Goal: Task Accomplishment & Management: Complete application form

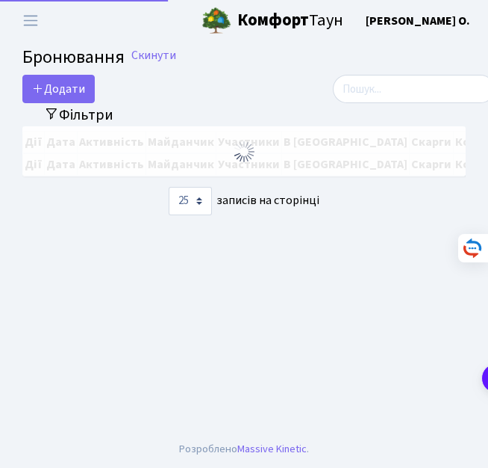
select select "25"
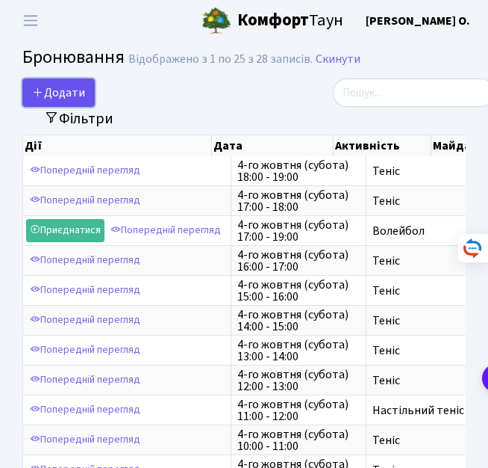
click at [69, 98] on button "Додати" at bounding box center [58, 92] width 72 height 28
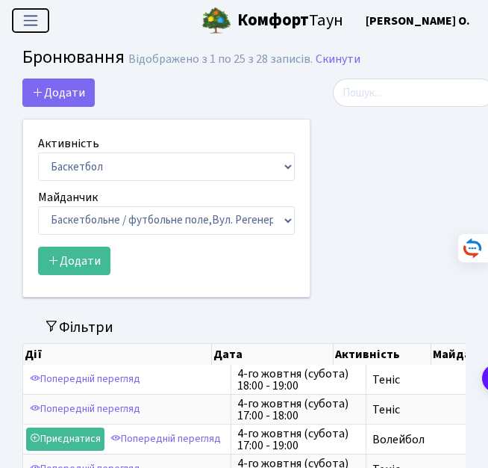
click at [38, 22] on span "Переключити навігацію" at bounding box center [30, 20] width 22 height 17
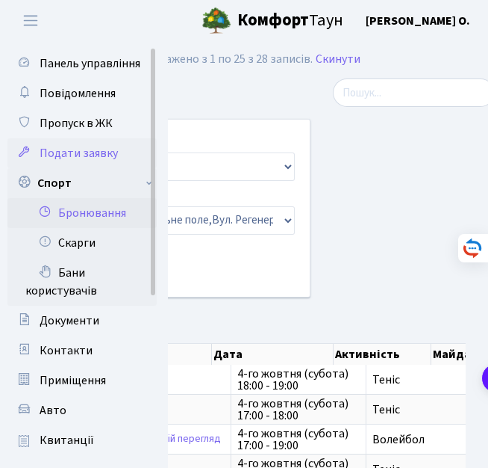
click at [47, 155] on span "Подати заявку" at bounding box center [79, 153] width 78 height 16
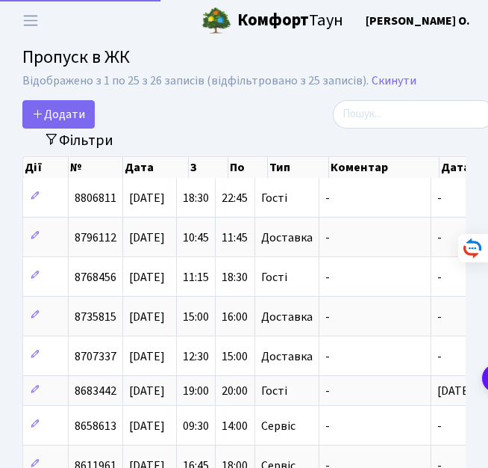
select select "25"
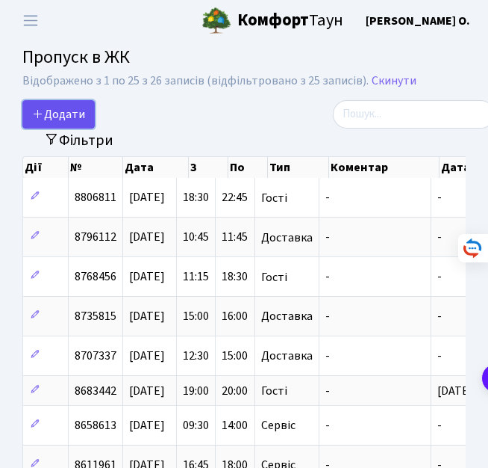
click at [57, 124] on link "Додати" at bounding box center [58, 114] width 72 height 28
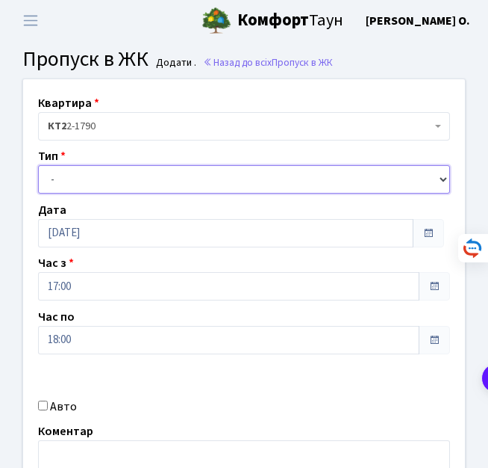
click at [87, 177] on select "- Доставка Таксі Гості Сервіс" at bounding box center [244, 179] width 412 height 28
select select "3"
click at [38, 165] on select "- Доставка Таксі Гості Сервіс" at bounding box center [244, 179] width 412 height 28
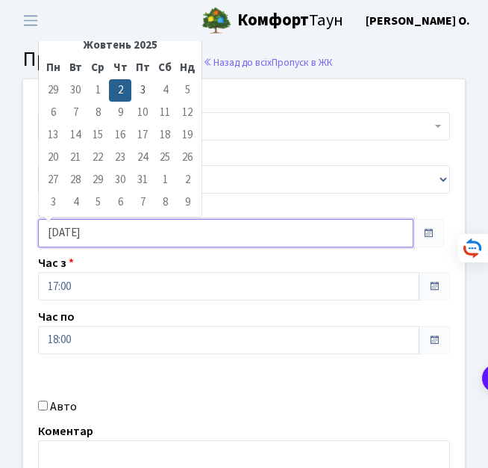
click at [78, 231] on input "[DATE]" at bounding box center [226, 233] width 376 height 28
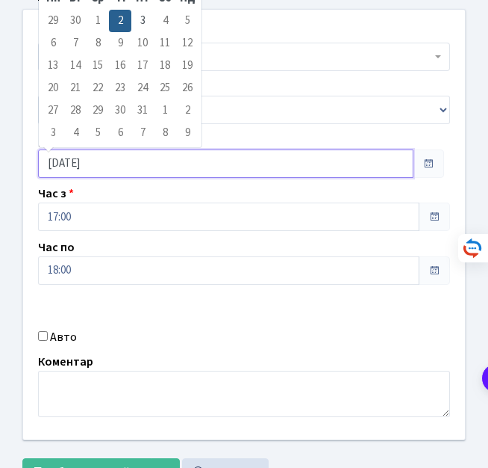
scroll to position [96, 0]
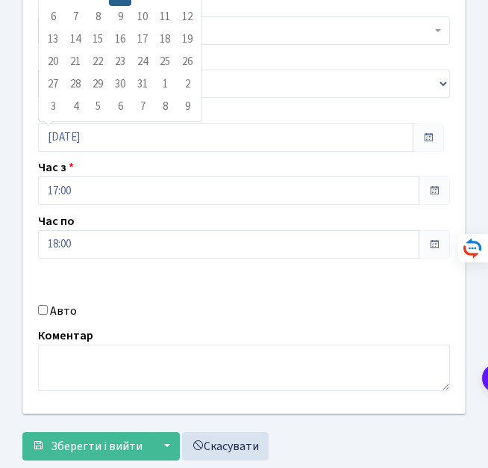
click at [38, 307] on input "Авто" at bounding box center [43, 310] width 10 height 10
checkbox input "true"
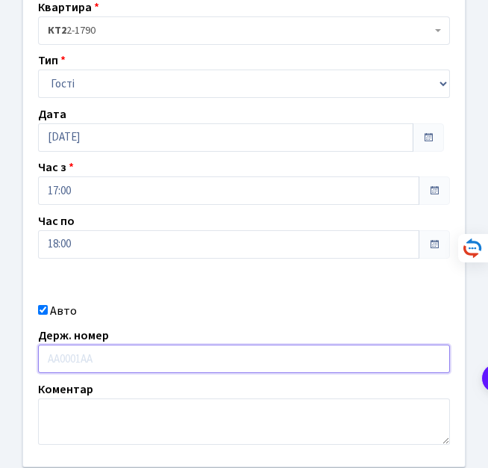
type input "R"
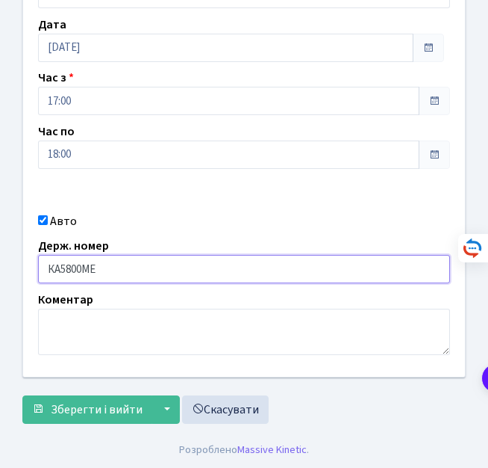
scroll to position [186, 0]
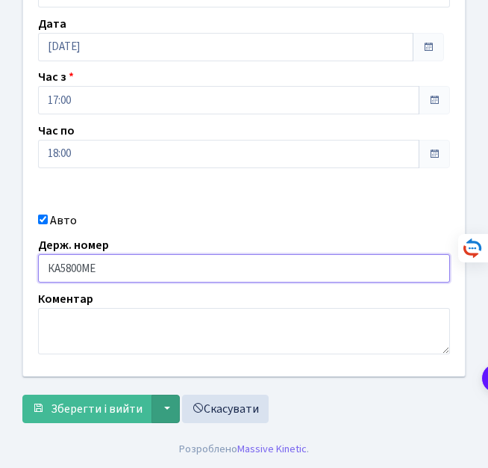
type input "КА5800МЕ"
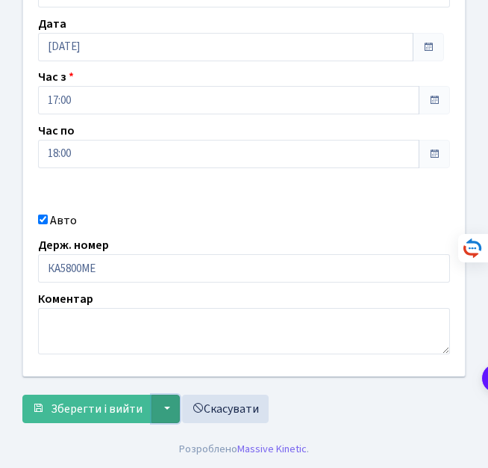
click at [162, 409] on button "▼" at bounding box center [166, 408] width 28 height 28
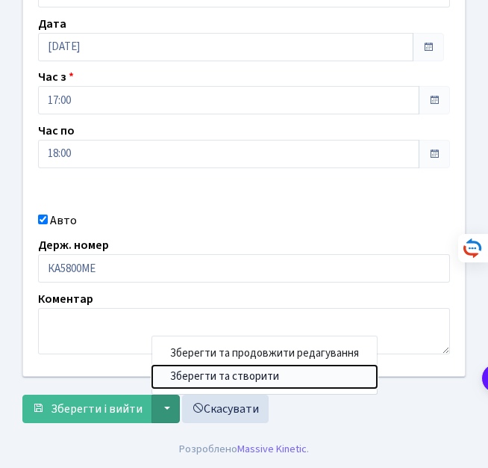
click at [176, 380] on button "Зберегти та створити" at bounding box center [264, 376] width 225 height 23
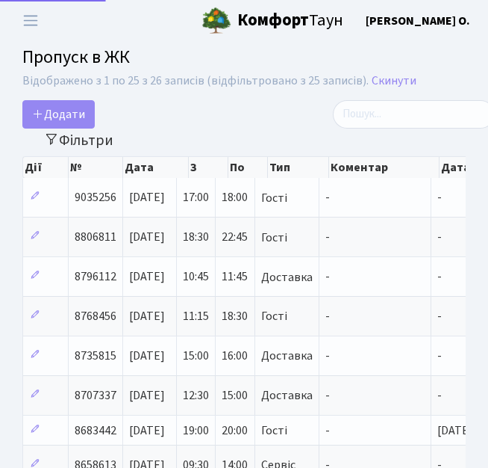
select select "25"
